Goal: Find specific page/section: Find specific page/section

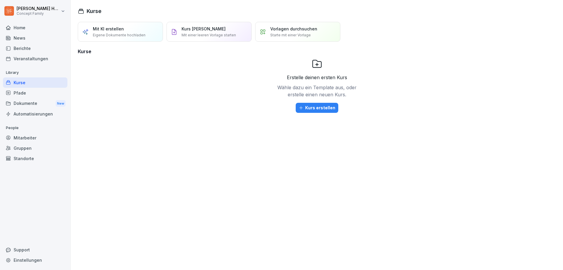
click at [16, 49] on div "Berichte" at bounding box center [35, 48] width 64 height 10
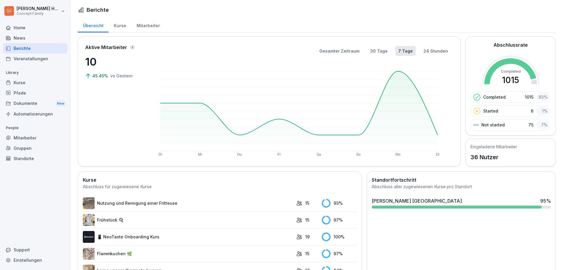
click at [137, 29] on div "Mitarbeiter" at bounding box center [148, 24] width 34 height 15
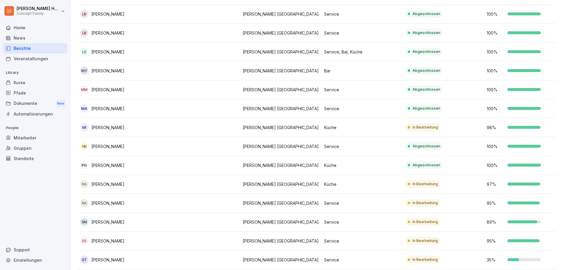
scroll to position [384, 0]
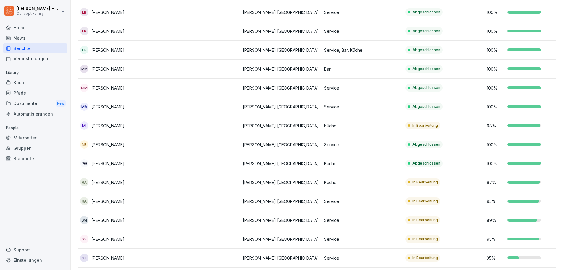
click at [128, 149] on td "NB Nahid Banovi" at bounding box center [118, 144] width 81 height 19
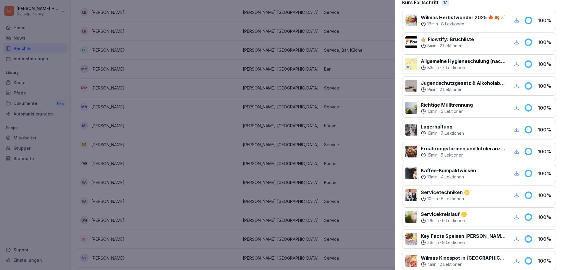
scroll to position [84, 0]
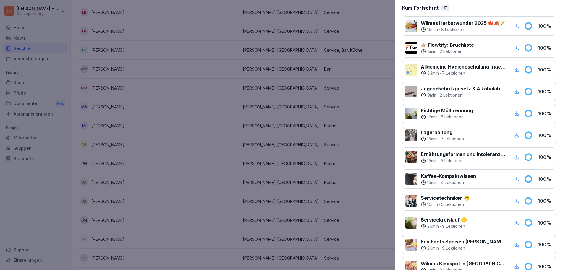
click at [172, 140] on div at bounding box center [281, 135] width 563 height 270
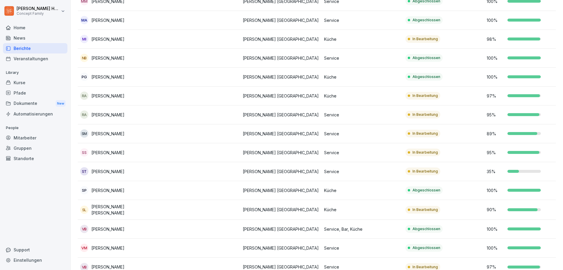
scroll to position [460, 0]
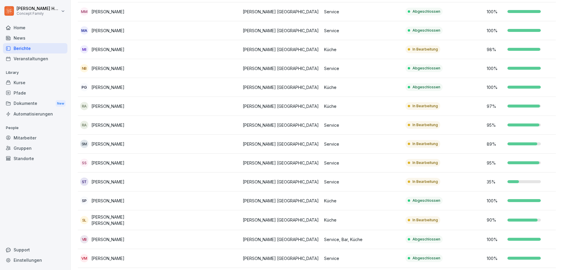
click at [118, 65] on div "NB Nahid Banovi" at bounding box center [118, 68] width 77 height 8
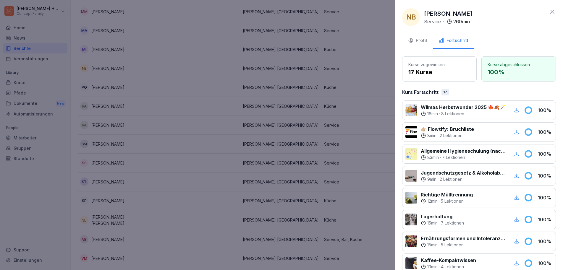
click at [353, 117] on div at bounding box center [281, 135] width 563 height 270
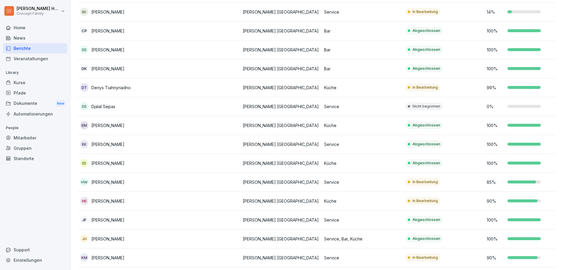
scroll to position [17, 0]
